Goal: Book appointment/travel/reservation

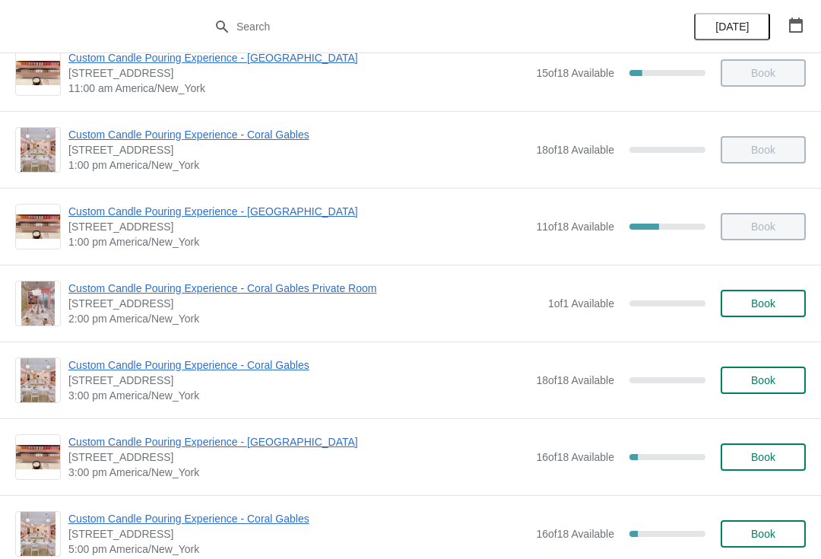
scroll to position [253, 0]
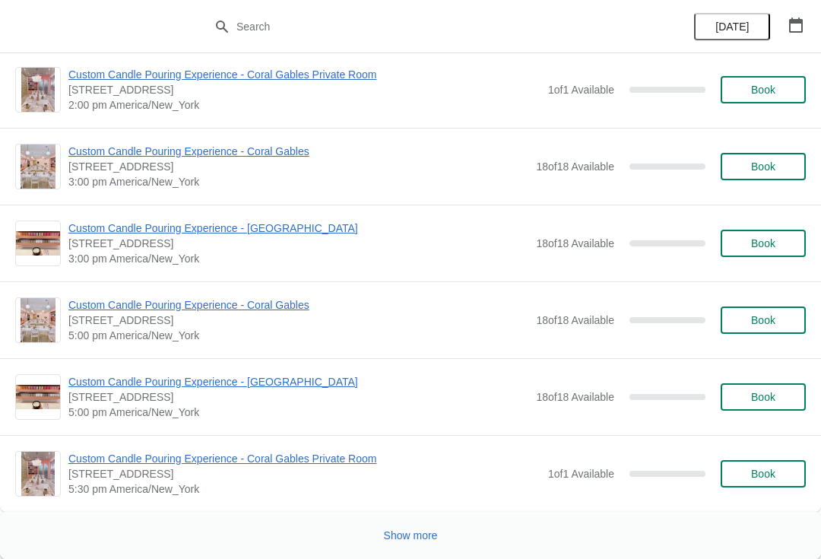
scroll to position [7261, 0]
click at [423, 532] on span "Show more" at bounding box center [411, 535] width 54 height 12
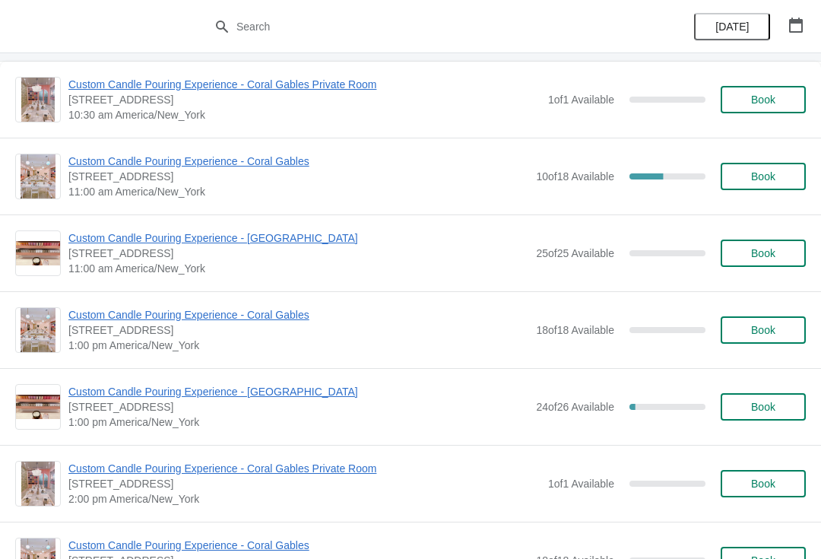
scroll to position [11183, 0]
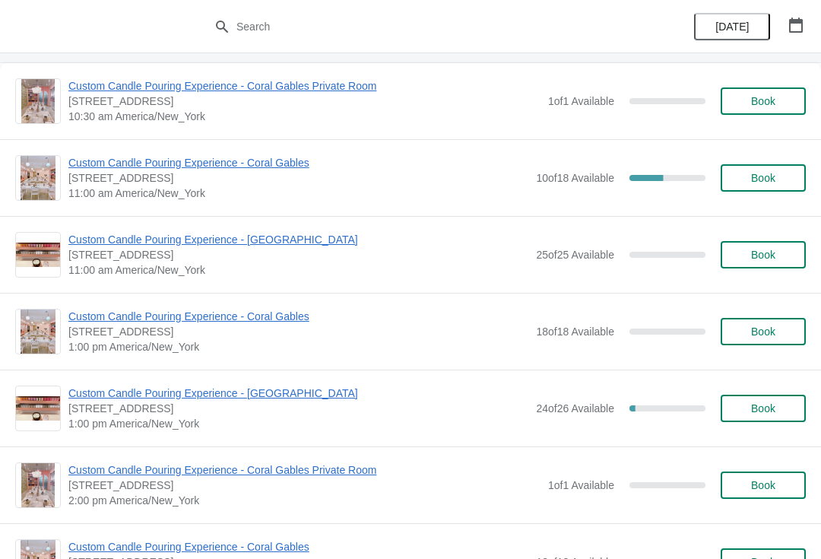
click at [236, 186] on span "11:00 am America/New_York" at bounding box center [298, 192] width 460 height 15
click at [271, 168] on span "Custom Candle Pouring Experience - Coral Gables" at bounding box center [298, 162] width 460 height 15
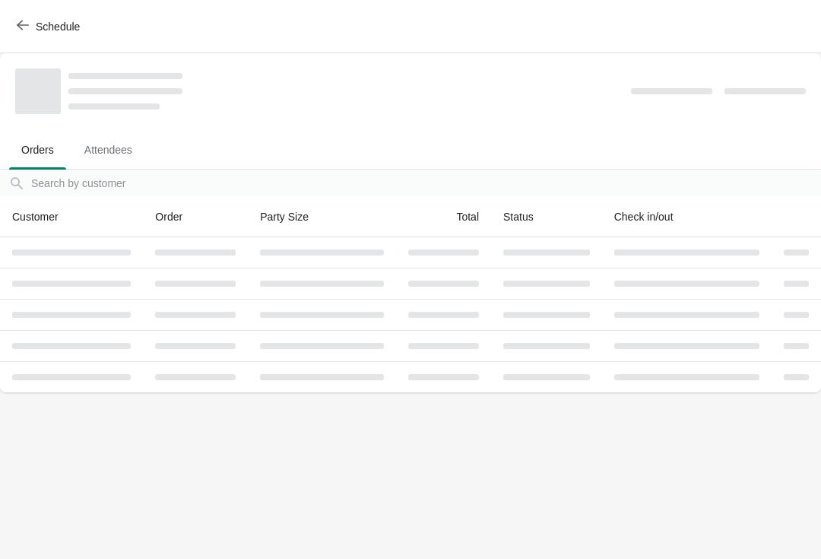
scroll to position [0, 0]
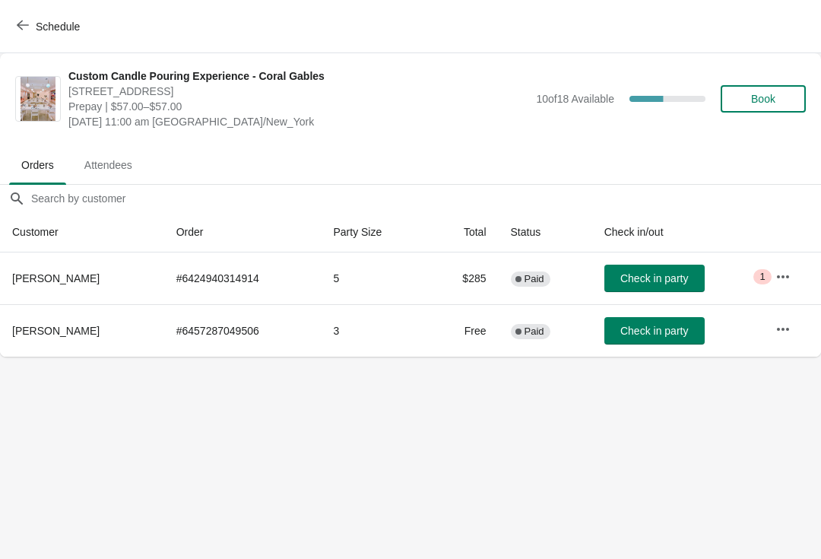
click at [29, 24] on span "Schedule" at bounding box center [50, 26] width 60 height 14
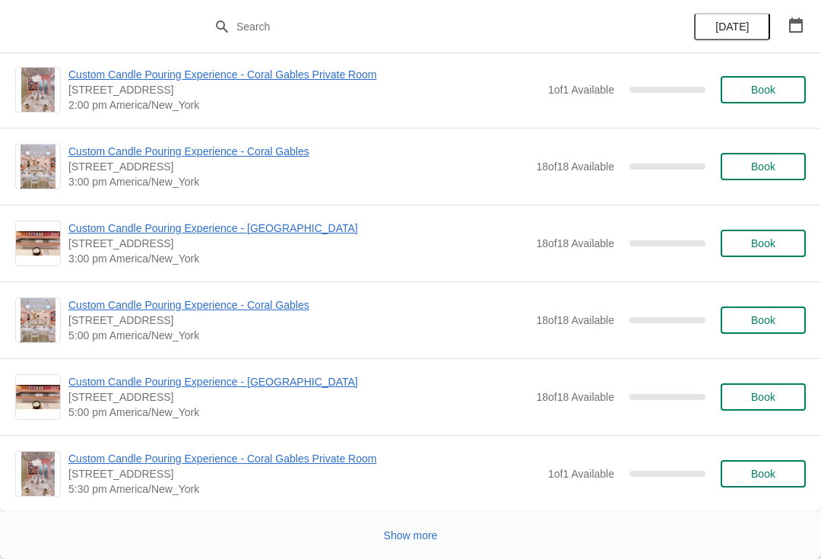
scroll to position [7261, 0]
click at [419, 527] on button "Show more" at bounding box center [411, 534] width 66 height 27
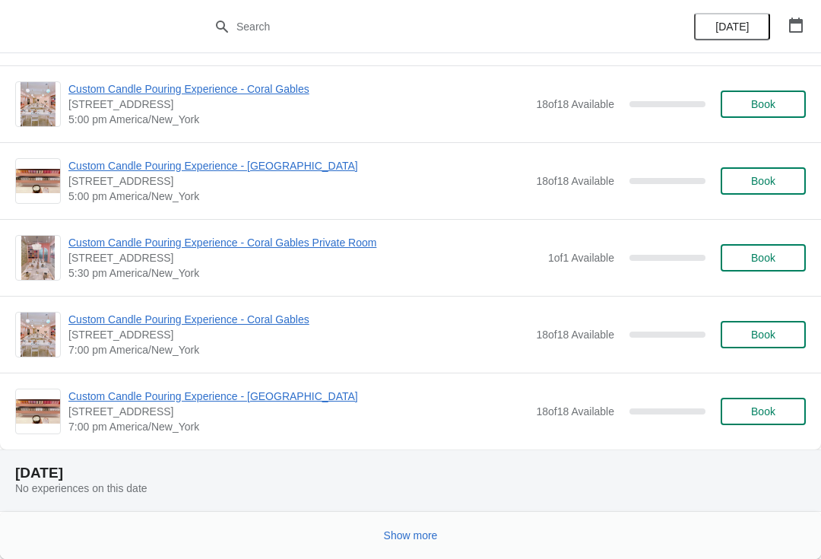
scroll to position [14112, 0]
click at [431, 532] on span "Show more" at bounding box center [411, 535] width 54 height 12
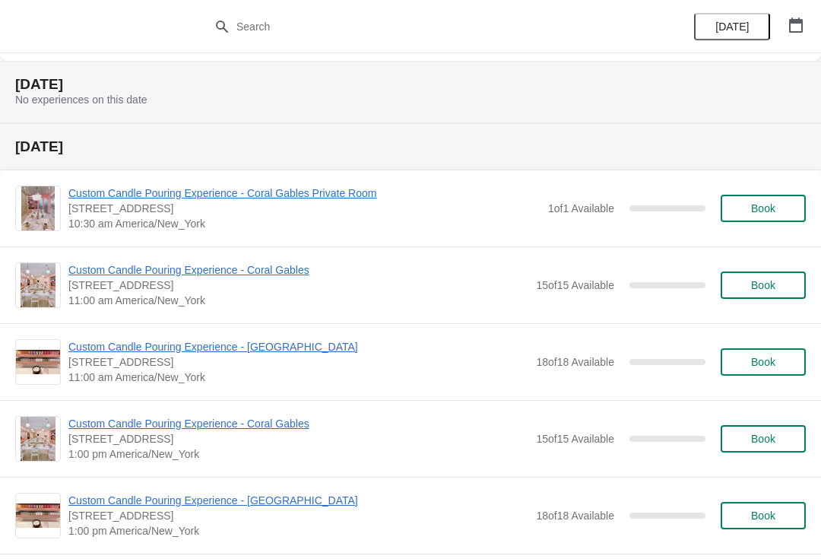
scroll to position [21318, 0]
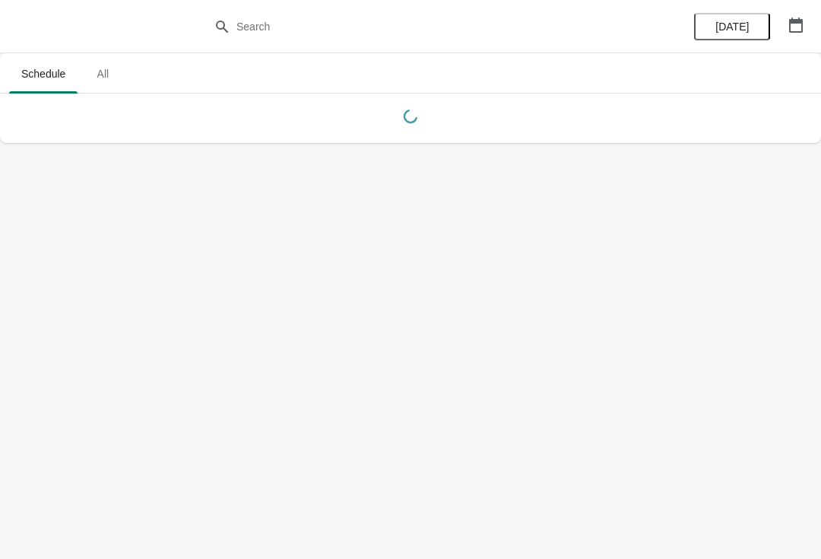
click at [785, 31] on button "button" at bounding box center [795, 24] width 27 height 27
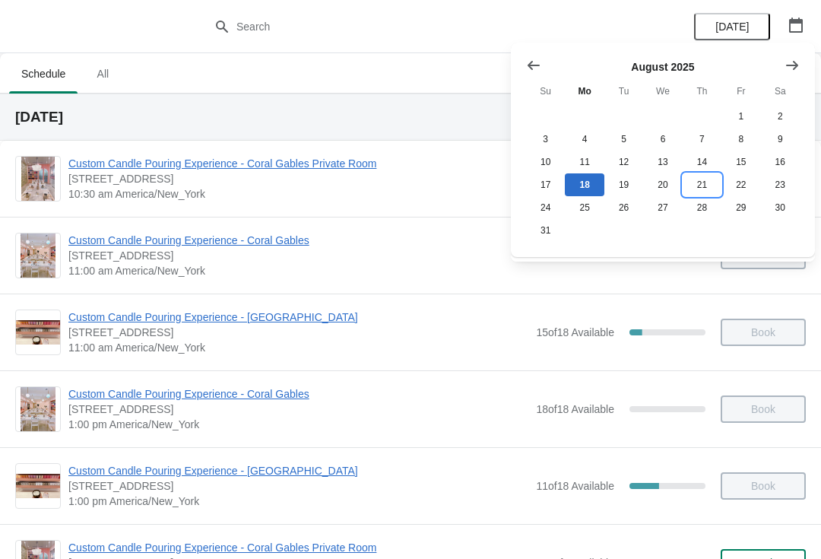
click at [708, 186] on button "21" at bounding box center [702, 184] width 39 height 23
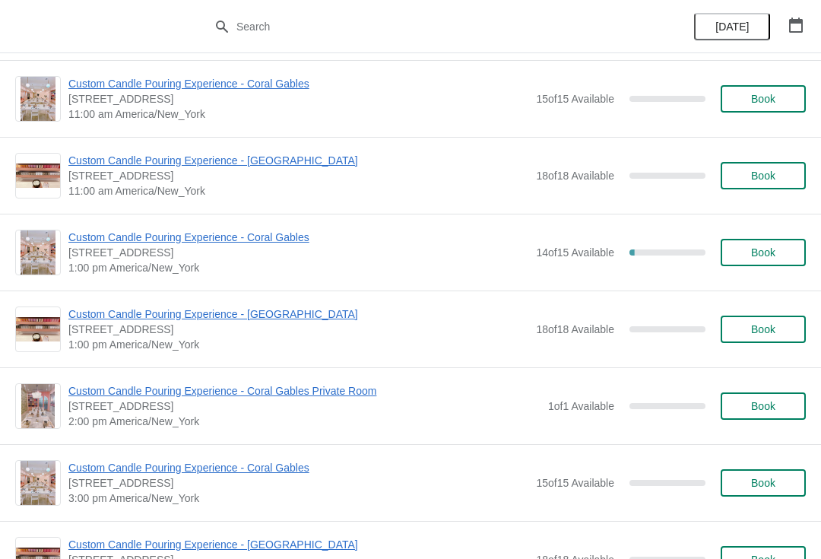
scroll to position [100, 0]
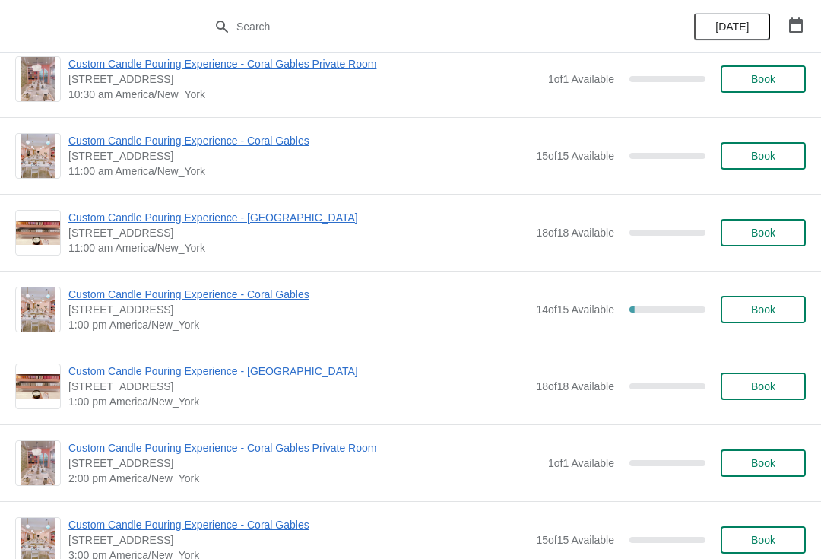
click at [250, 288] on span "Custom Candle Pouring Experience - Coral Gables" at bounding box center [298, 294] width 460 height 15
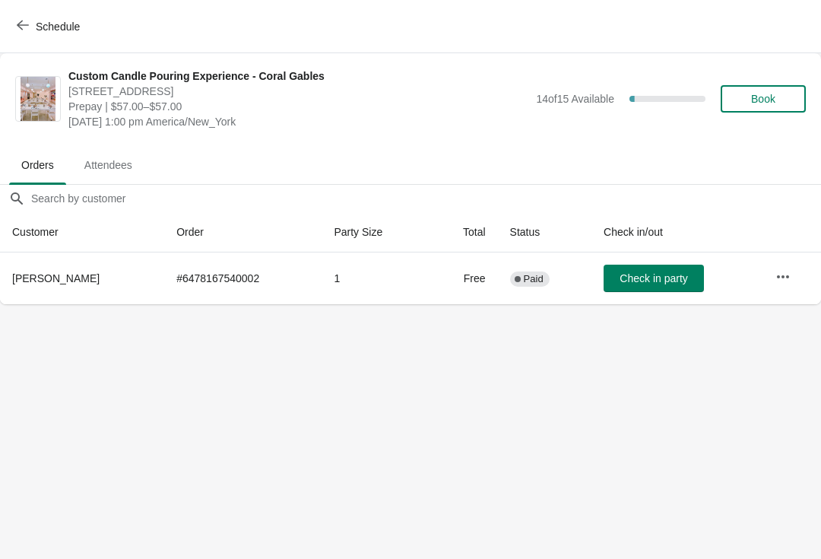
click at [27, 26] on icon "button" at bounding box center [23, 25] width 12 height 12
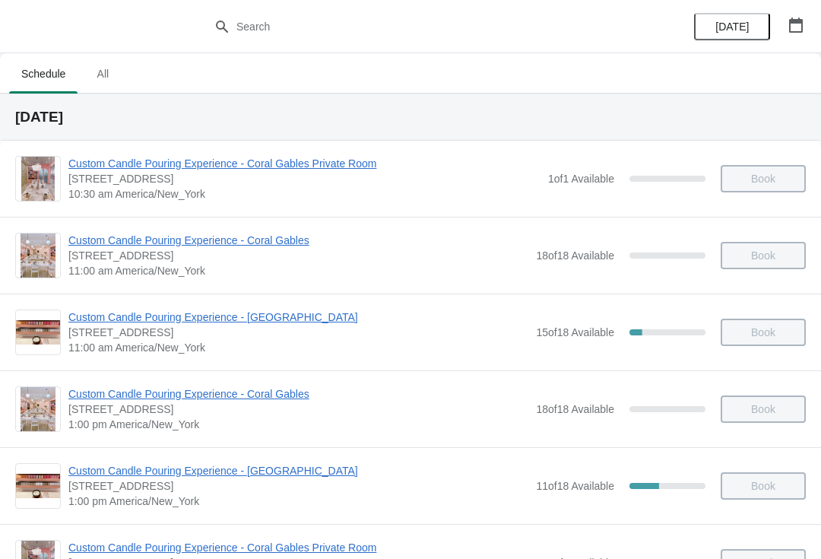
click at [795, 30] on icon "button" at bounding box center [795, 24] width 15 height 15
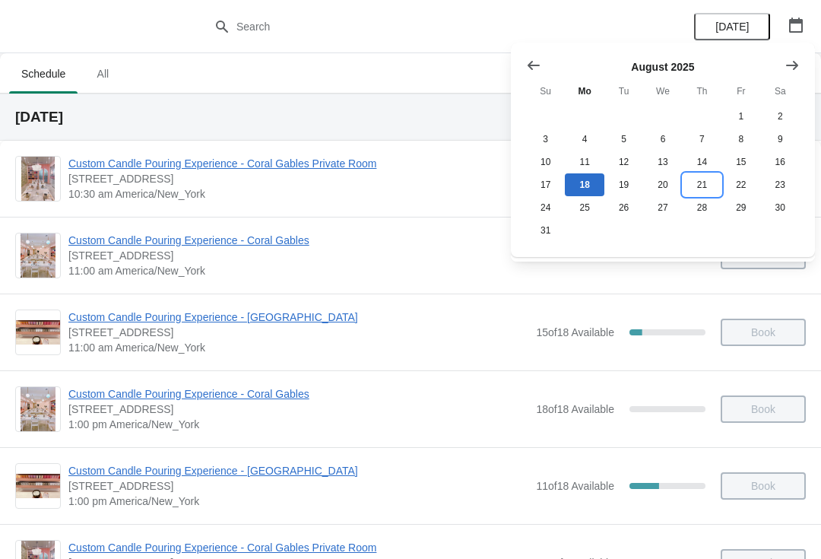
click at [695, 180] on button "21" at bounding box center [702, 184] width 39 height 23
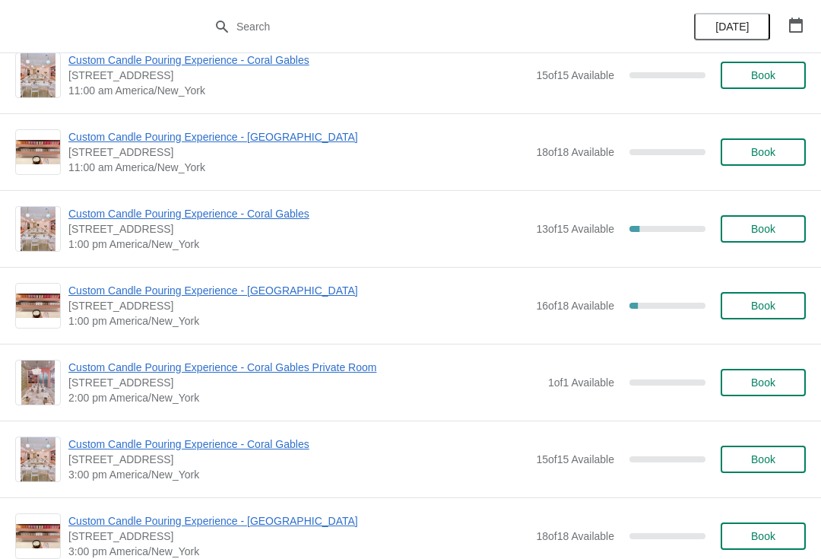
scroll to position [1237, 0]
